Goal: Transaction & Acquisition: Purchase product/service

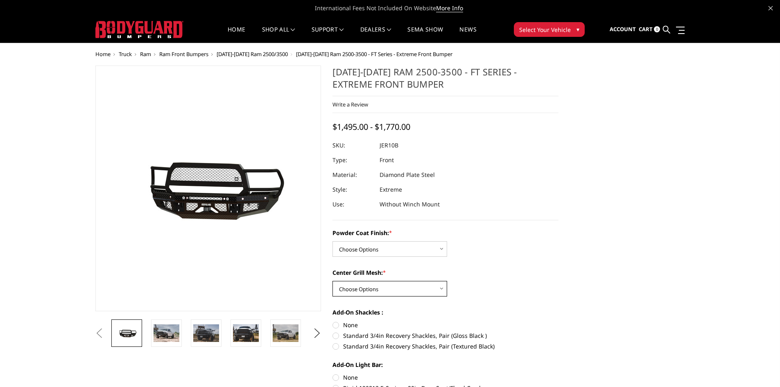
click at [440, 289] on select "Choose Options WITH Expanded Metal in Center Grill WITHOUT Expanded Metal in Ce…" at bounding box center [389, 289] width 115 height 16
click at [332, 281] on select "Choose Options WITH Expanded Metal in Center Grill WITHOUT Expanded Metal in Ce…" at bounding box center [389, 289] width 115 height 16
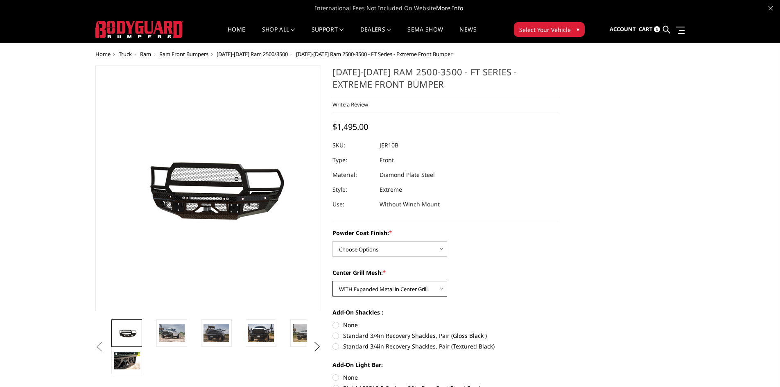
click at [441, 289] on select "Choose Options WITH Expanded Metal in Center Grill WITHOUT Expanded Metal in Ce…" at bounding box center [389, 289] width 115 height 16
select select "3232"
click at [332, 281] on select "Choose Options WITH Expanded Metal in Center Grill WITHOUT Expanded Metal in Ce…" at bounding box center [389, 289] width 115 height 16
click at [441, 250] on select "Choose Options Bare Metal Gloss Black Powder Coat Textured Black Powder Coat" at bounding box center [389, 249] width 115 height 16
click at [332, 241] on select "Choose Options Bare Metal Gloss Black Powder Coat Textured Black Powder Coat" at bounding box center [389, 249] width 115 height 16
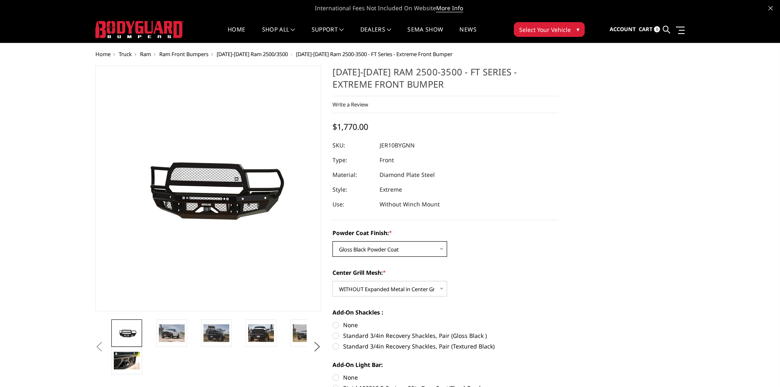
click at [442, 246] on select "Choose Options Bare Metal Gloss Black Powder Coat Textured Black Powder Coat" at bounding box center [389, 249] width 115 height 16
click at [332, 241] on select "Choose Options Bare Metal Gloss Black Powder Coat Textured Black Powder Coat" at bounding box center [389, 249] width 115 height 16
click at [442, 252] on select "Choose Options Bare Metal Gloss Black Powder Coat Textured Black Powder Coat" at bounding box center [389, 249] width 115 height 16
select select "3229"
click at [332, 241] on select "Choose Options Bare Metal Gloss Black Powder Coat Textured Black Powder Coat" at bounding box center [389, 249] width 115 height 16
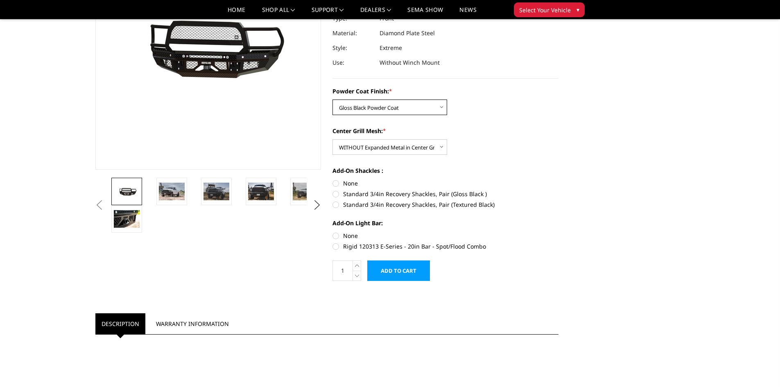
scroll to position [123, 0]
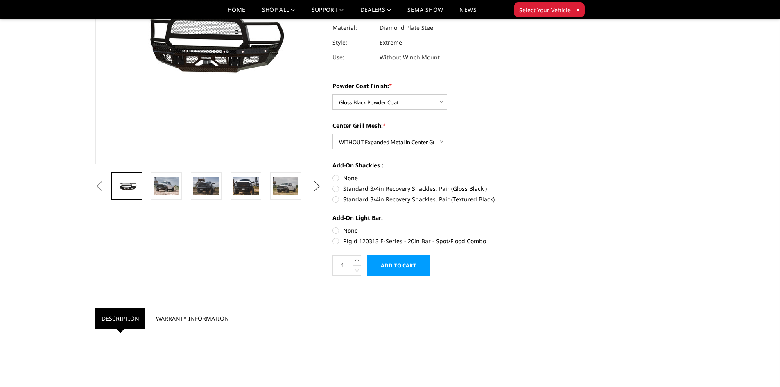
click at [334, 242] on label "Rigid 120313 E-Series - 20in Bar - Spot/Flood Combo" at bounding box center [445, 241] width 226 height 9
click at [558, 226] on input "Rigid 120313 E-Series - 20in Bar - Spot/Flood Combo" at bounding box center [558, 226] width 0 height 0
radio input "true"
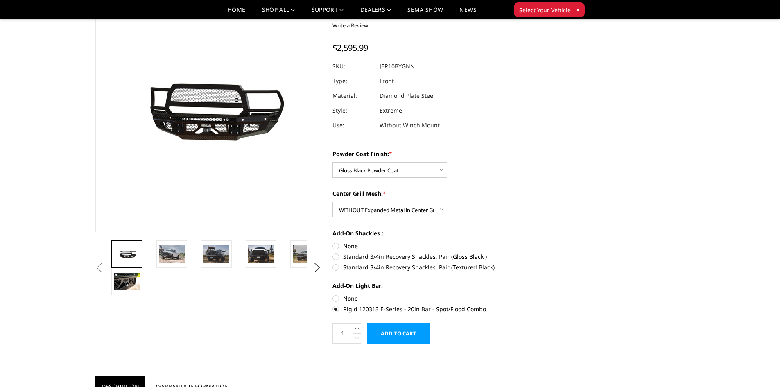
scroll to position [0, 0]
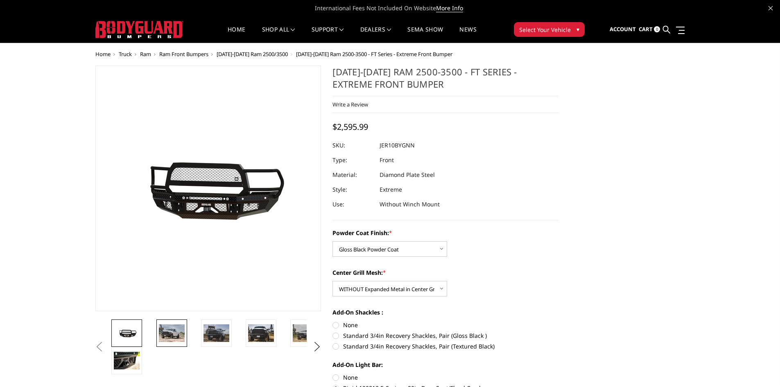
click at [171, 332] on img at bounding box center [172, 332] width 26 height 17
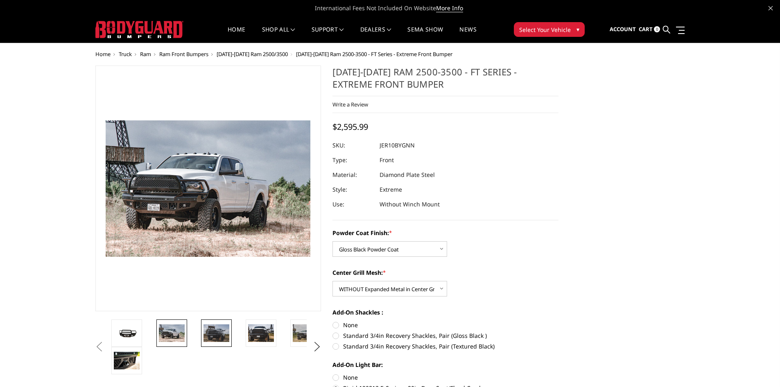
click at [215, 331] on img at bounding box center [216, 332] width 26 height 17
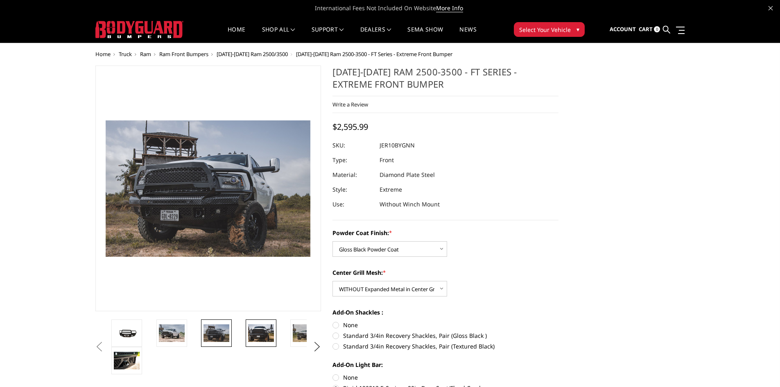
click at [253, 332] on img at bounding box center [261, 332] width 26 height 17
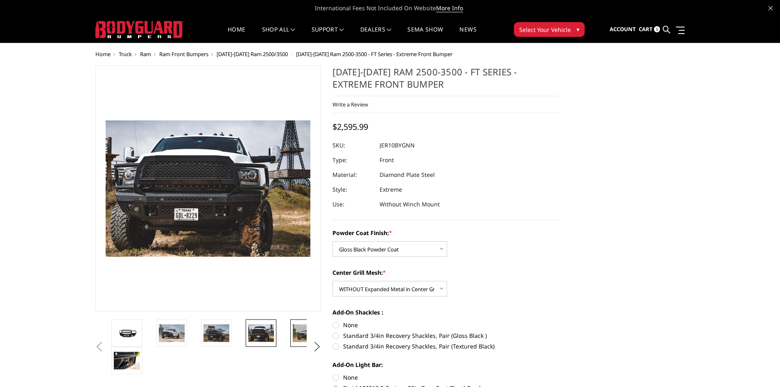
click at [295, 334] on img at bounding box center [306, 332] width 26 height 17
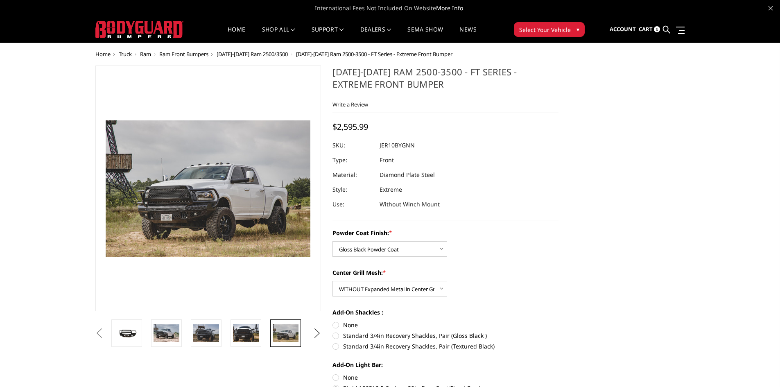
click at [318, 333] on button "Next" at bounding box center [317, 333] width 12 height 12
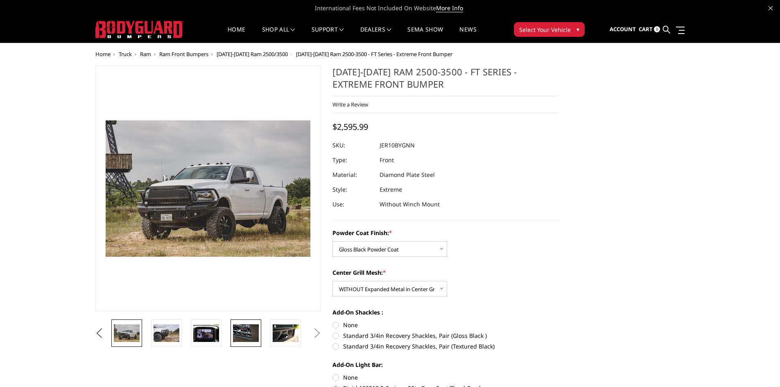
click at [251, 331] on img at bounding box center [246, 332] width 26 height 17
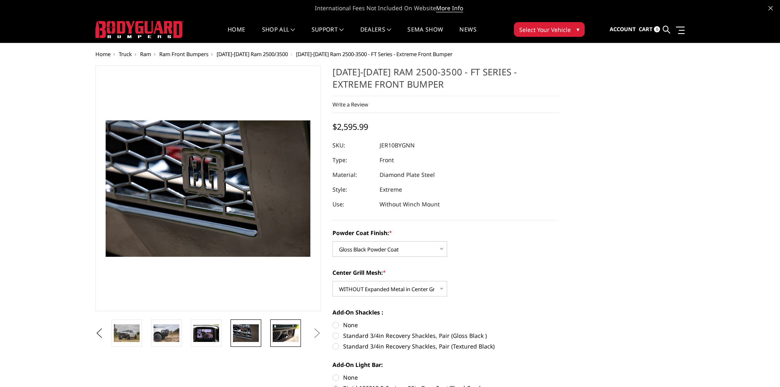
click at [278, 332] on img at bounding box center [286, 332] width 26 height 17
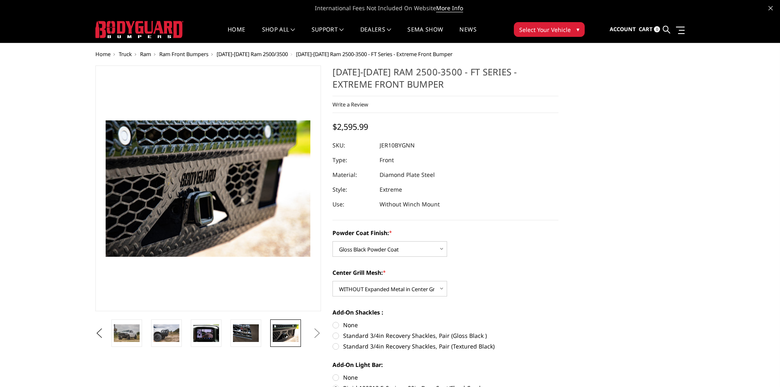
click at [317, 336] on button "Next" at bounding box center [317, 333] width 12 height 12
click at [207, 330] on img at bounding box center [206, 332] width 26 height 17
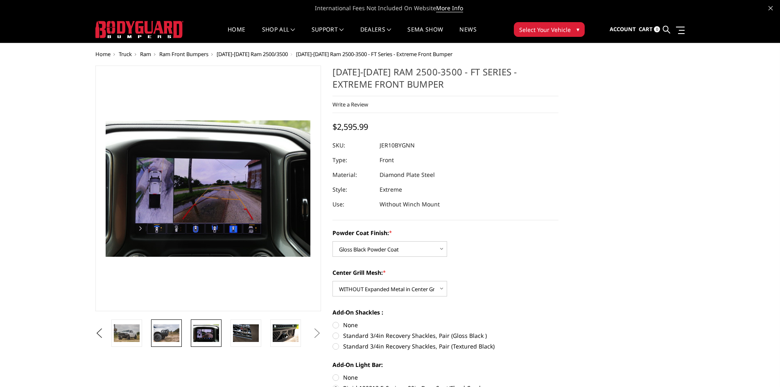
click at [174, 332] on img at bounding box center [167, 332] width 26 height 17
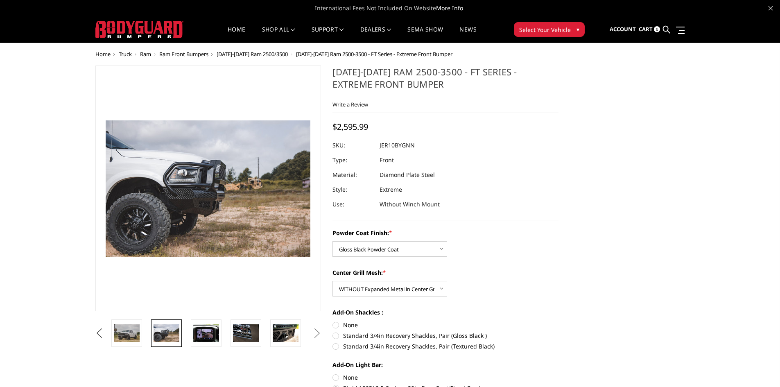
click at [106, 335] on button "Previous" at bounding box center [99, 333] width 12 height 12
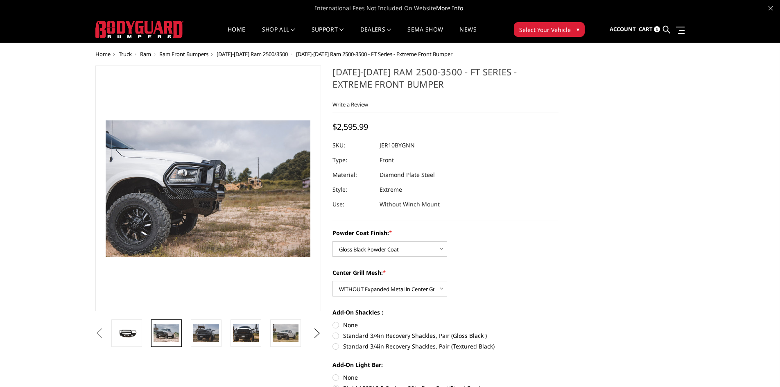
click at [171, 334] on img at bounding box center [167, 332] width 26 height 17
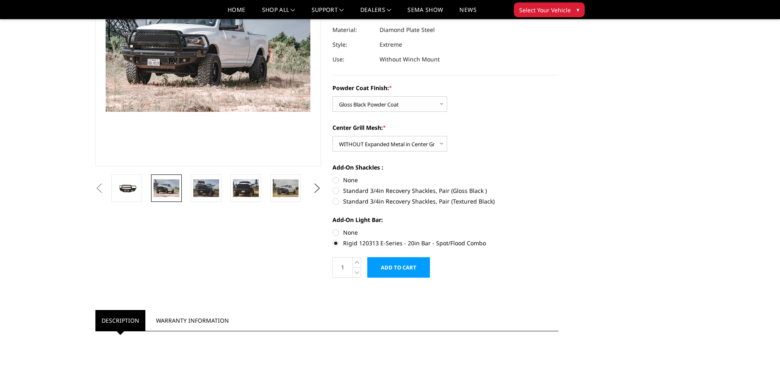
scroll to position [123, 0]
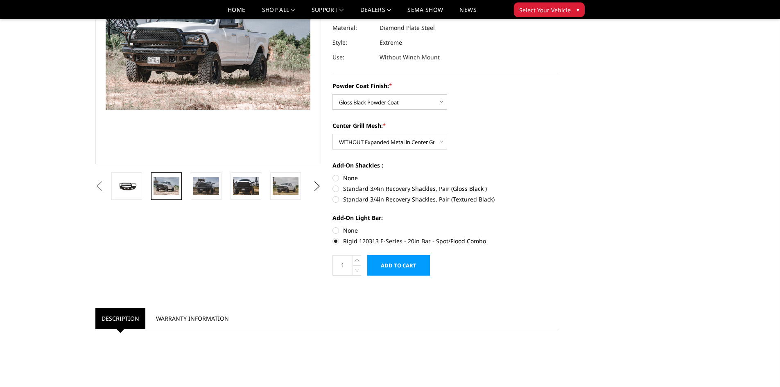
click at [333, 242] on label "Rigid 120313 E-Series - 20in Bar - Spot/Flood Combo" at bounding box center [445, 241] width 226 height 9
click at [558, 226] on input "Rigid 120313 E-Series - 20in Bar - Spot/Flood Combo" at bounding box center [558, 226] width 0 height 0
click at [336, 242] on label "Rigid 120313 E-Series - 20in Bar - Spot/Flood Combo" at bounding box center [445, 241] width 226 height 9
click at [558, 226] on input "Rigid 120313 E-Series - 20in Bar - Spot/Flood Combo" at bounding box center [558, 226] width 0 height 0
click at [337, 230] on label "None" at bounding box center [445, 230] width 226 height 9
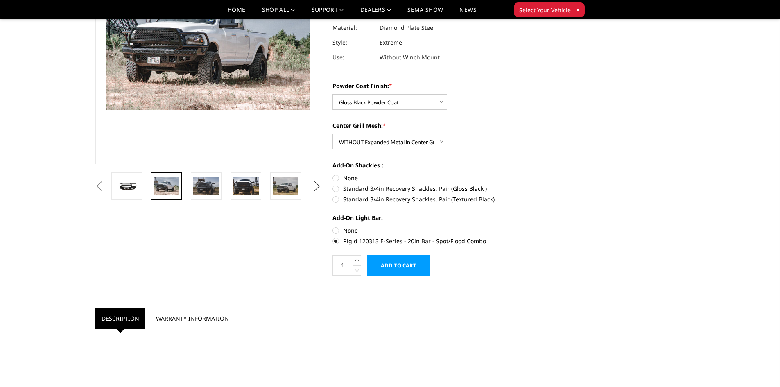
click at [333, 226] on input "None" at bounding box center [332, 226] width 0 height 0
radio input "true"
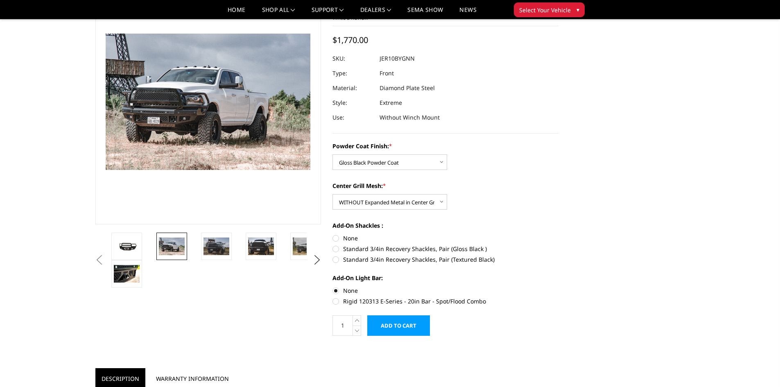
scroll to position [41, 0]
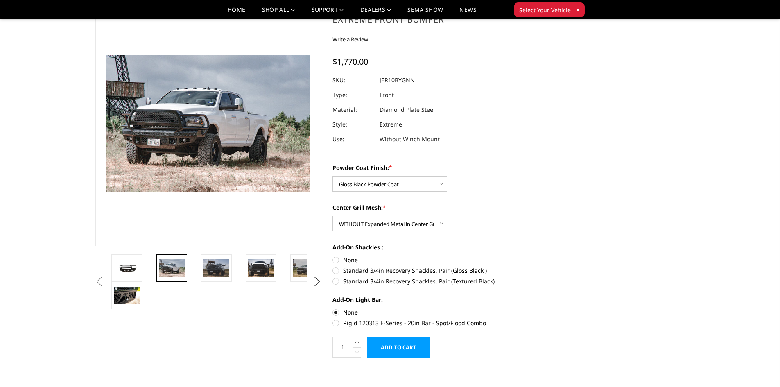
click at [337, 323] on label "Rigid 120313 E-Series - 20in Bar - Spot/Flood Combo" at bounding box center [445, 323] width 226 height 9
click at [558, 308] on input "Rigid 120313 E-Series - 20in Bar - Spot/Flood Combo" at bounding box center [558, 308] width 0 height 0
radio input "true"
click at [445, 224] on select "Choose Options WITH Expanded Metal in Center Grill WITHOUT Expanded Metal in Ce…" at bounding box center [389, 224] width 115 height 16
select select "3231"
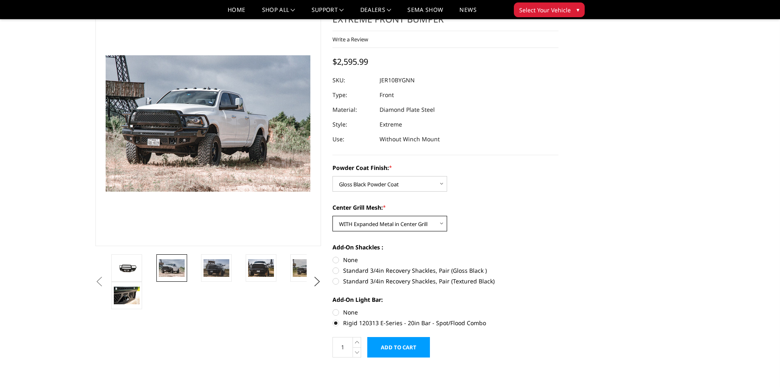
click at [332, 216] on select "Choose Options WITH Expanded Metal in Center Grill WITHOUT Expanded Metal in Ce…" at bounding box center [389, 224] width 115 height 16
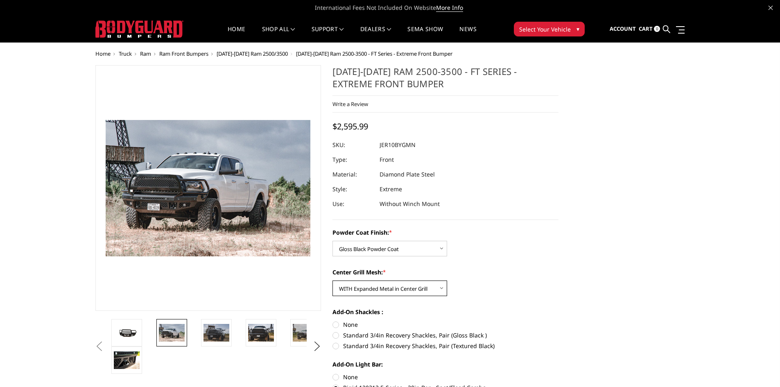
scroll to position [0, 0]
